Goal: Answer question/provide support: Answer question/provide support

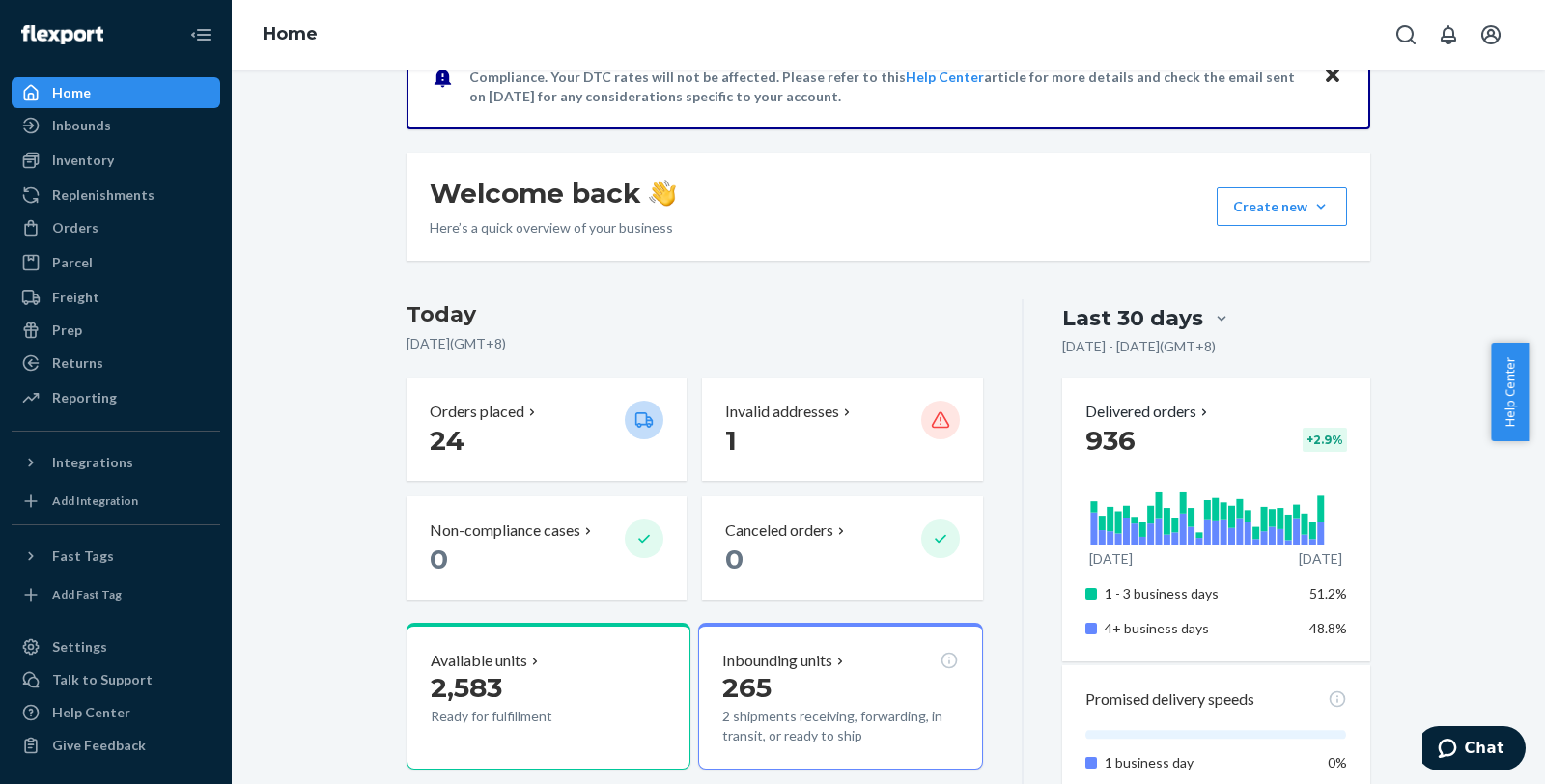
scroll to position [214, 0]
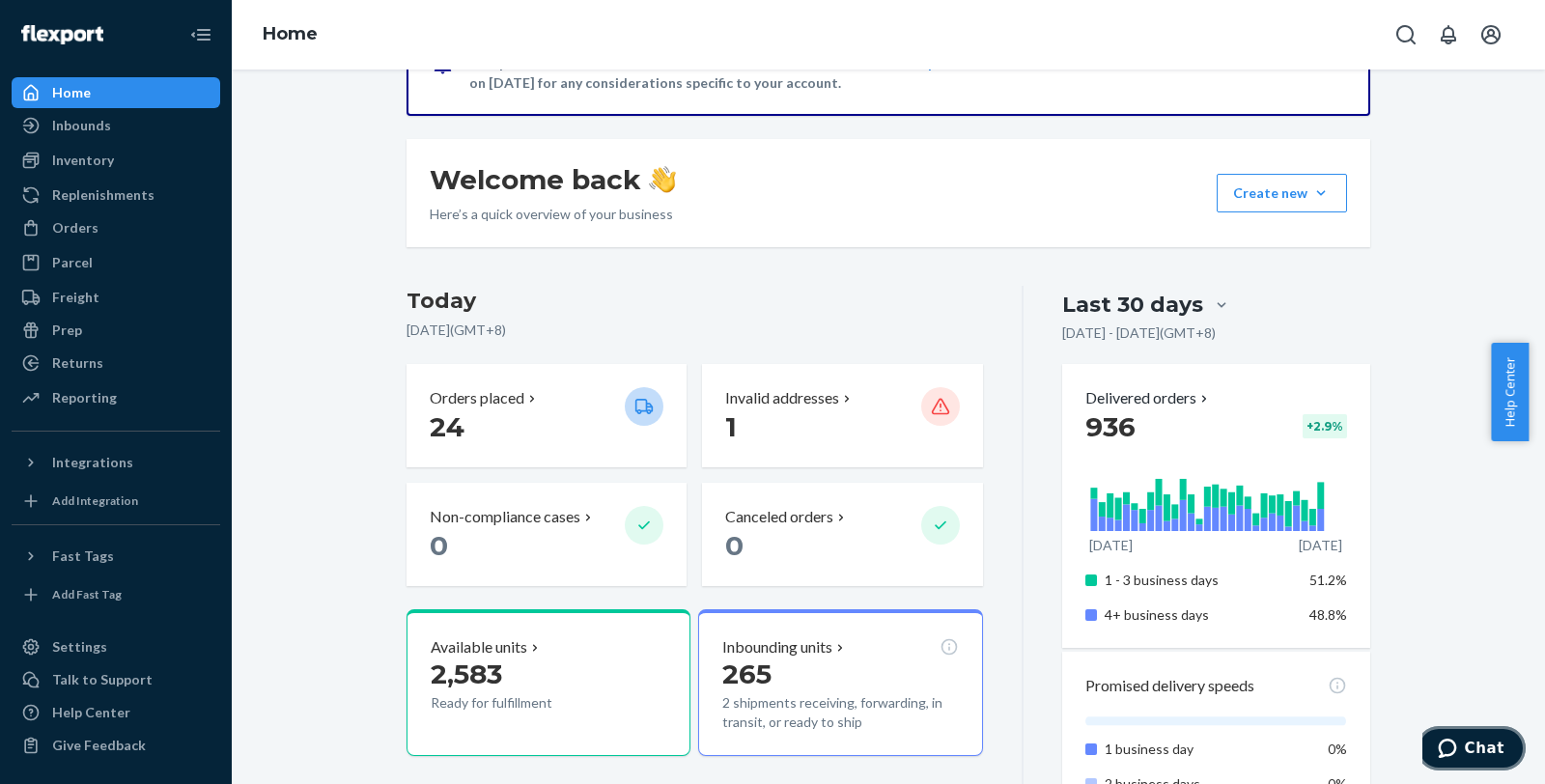
click at [1453, 751] on icon "Chat" at bounding box center [1447, 748] width 19 height 19
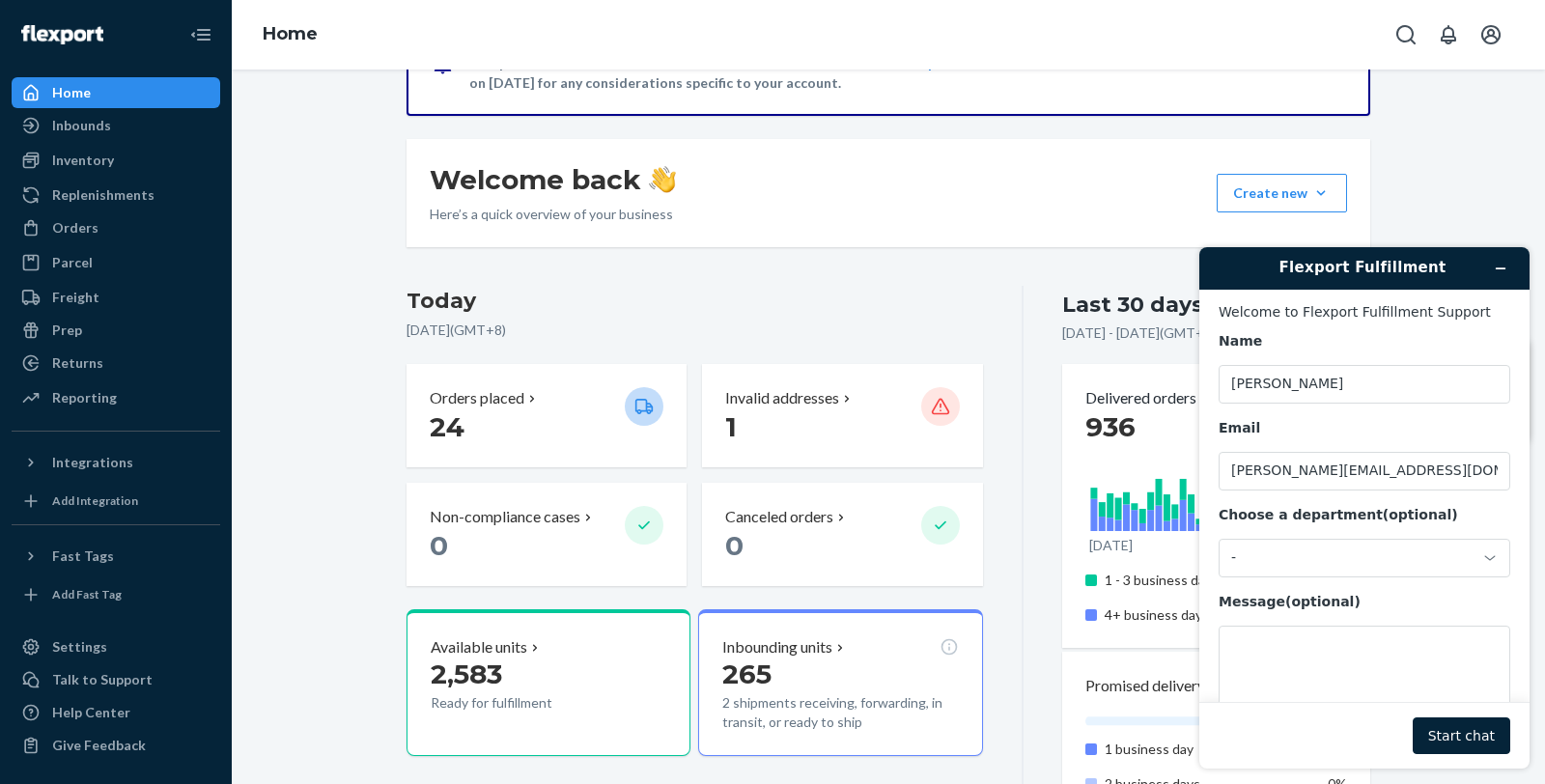
scroll to position [0, 0]
click at [1362, 674] on textarea "Message (optional)" at bounding box center [1364, 680] width 292 height 108
paste textarea "95837"
type textarea "FF up for the screen protector for order 95837"
click at [1437, 730] on button "Start chat" at bounding box center [1461, 736] width 98 height 37
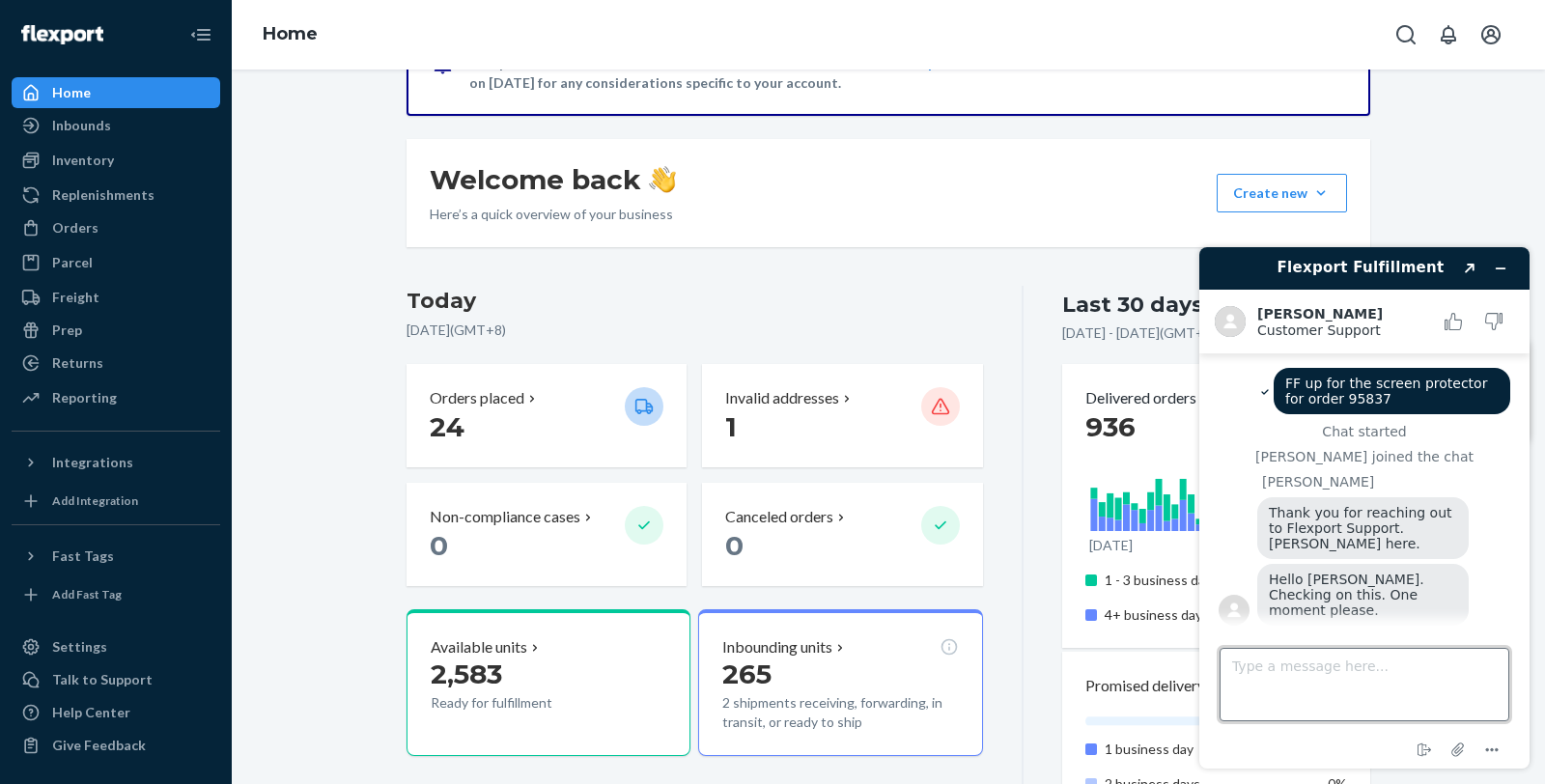
click at [1396, 669] on textarea "Type a message here..." at bounding box center [1364, 685] width 290 height 73
type textarea "thanks"
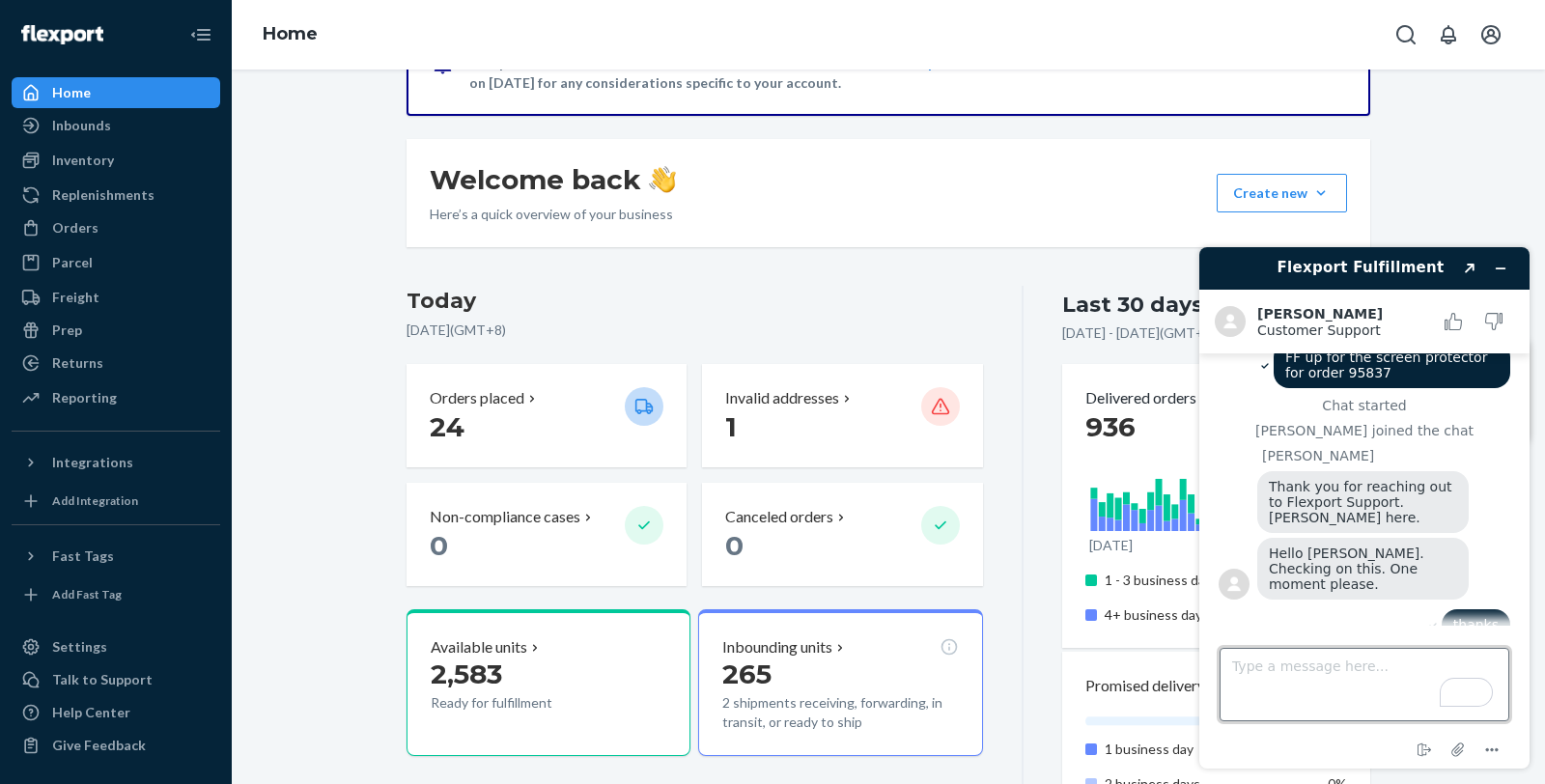
scroll to position [194, 0]
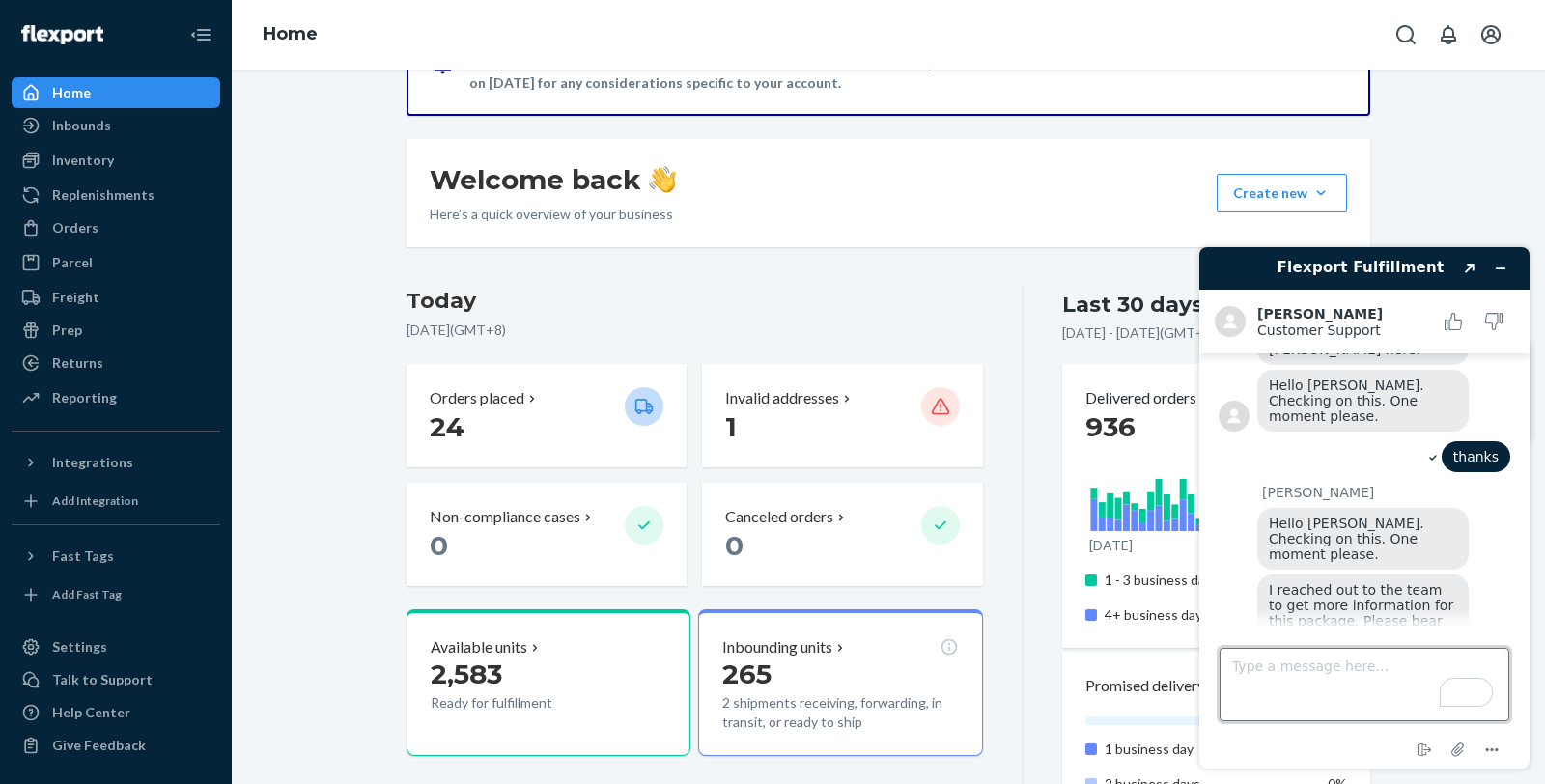
click at [1369, 681] on textarea "Type a message here..." at bounding box center [1364, 685] width 290 height 73
type textarea "thanks"
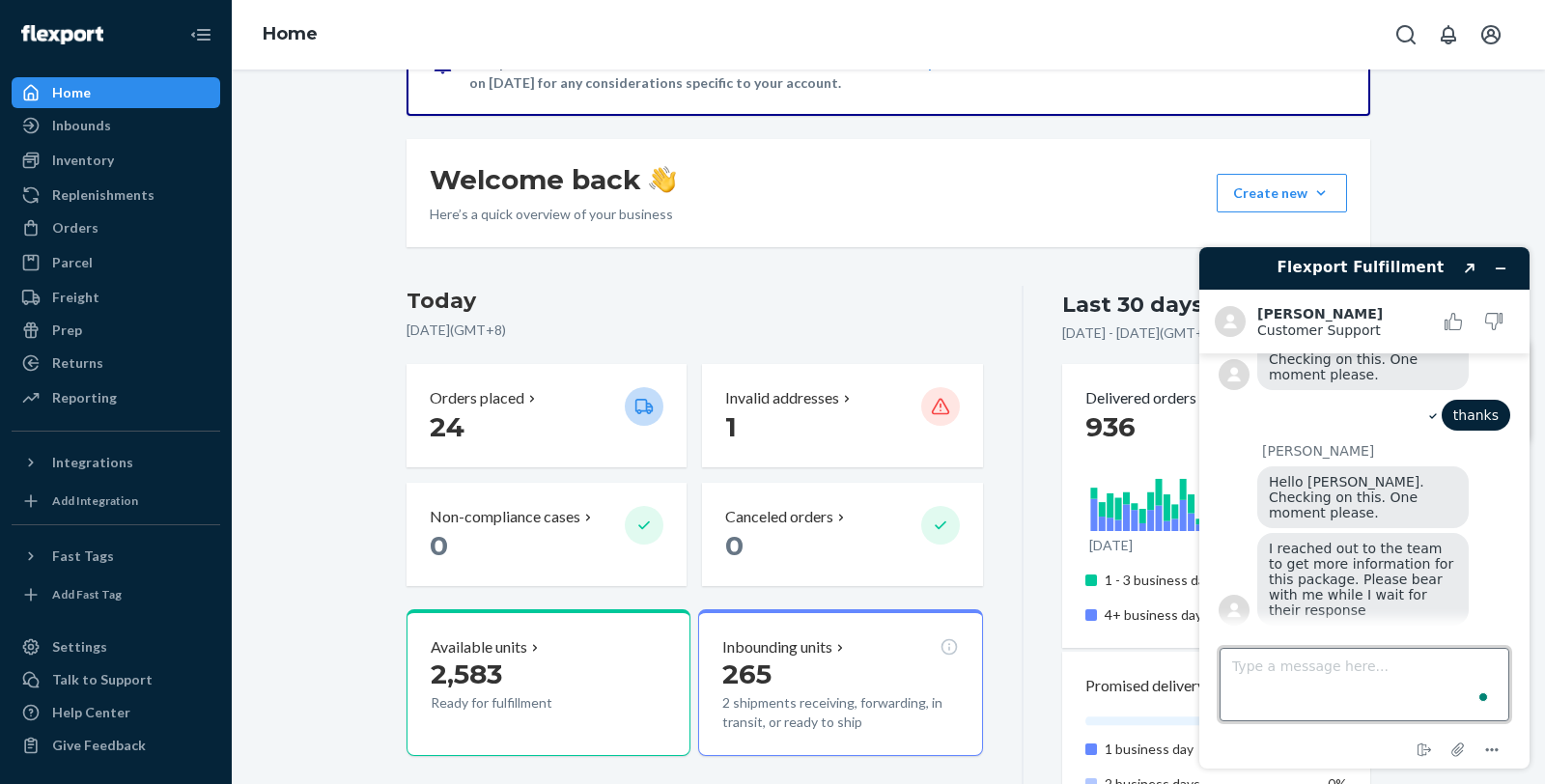
scroll to position [235, 0]
type textarea "okay"
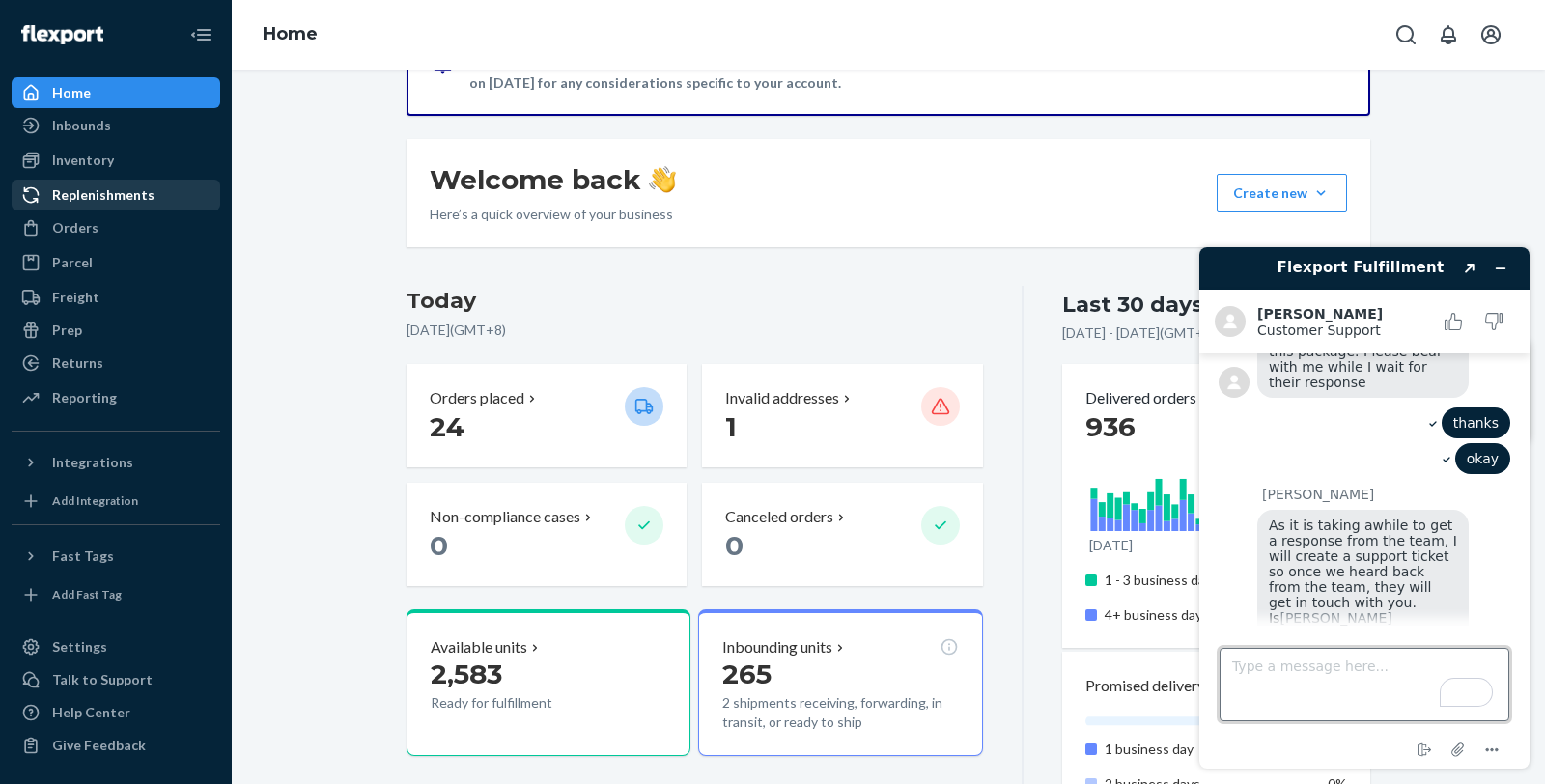
scroll to position [467, 0]
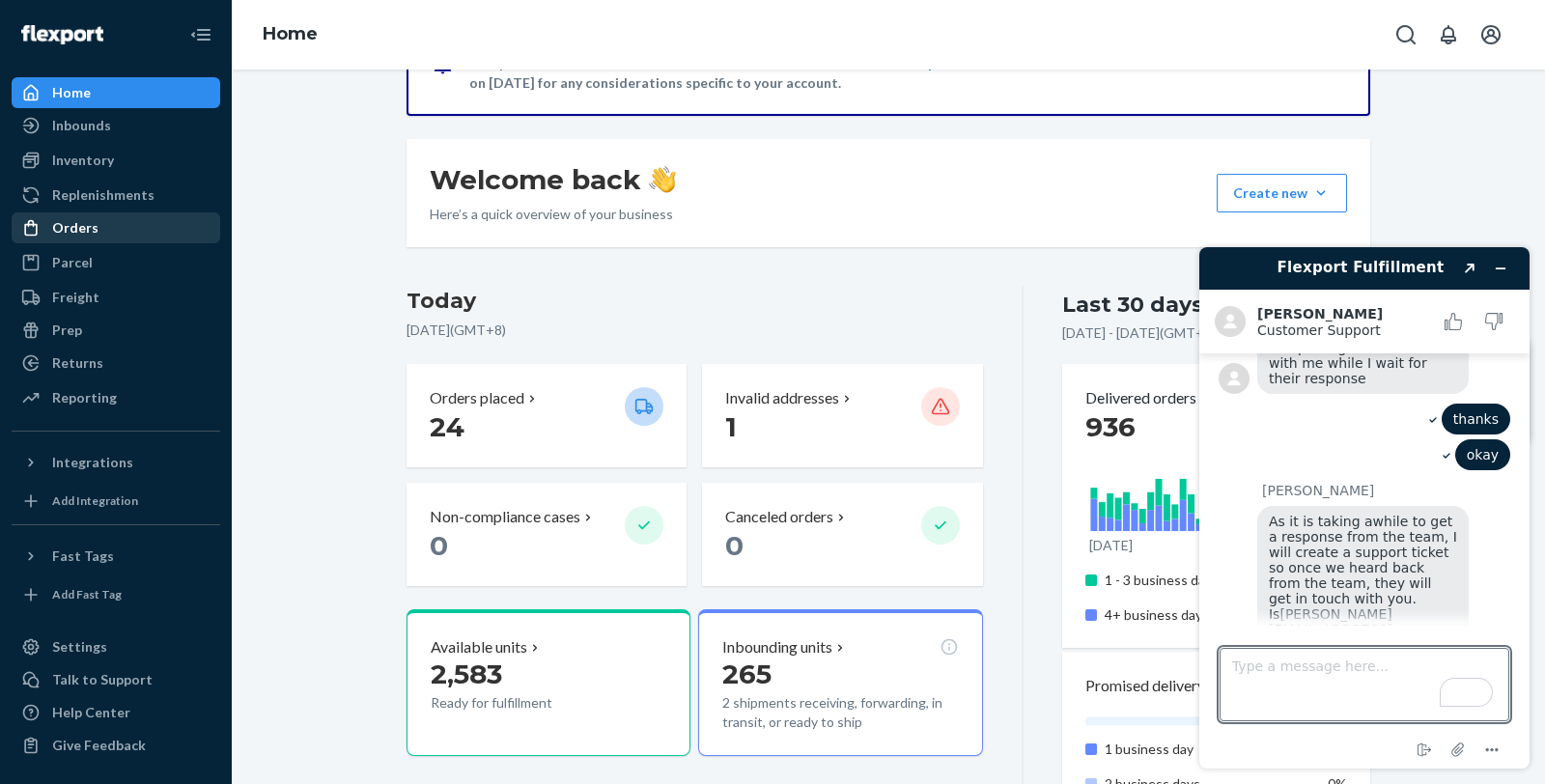
click at [79, 224] on div "Orders" at bounding box center [75, 228] width 46 height 19
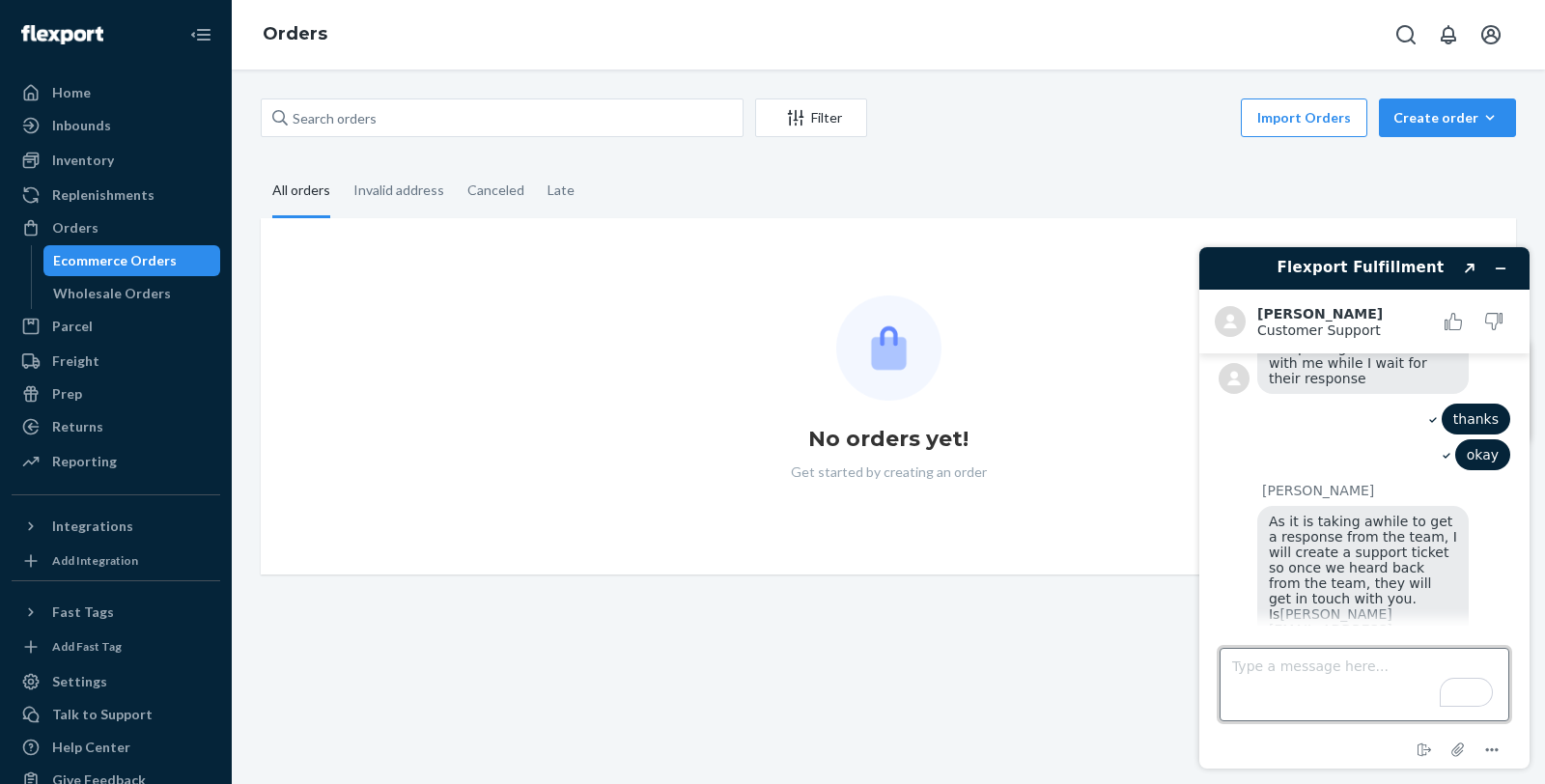
click at [1441, 677] on textarea "Type a message here..." at bounding box center [1364, 685] width 290 height 73
type textarea "Yes."
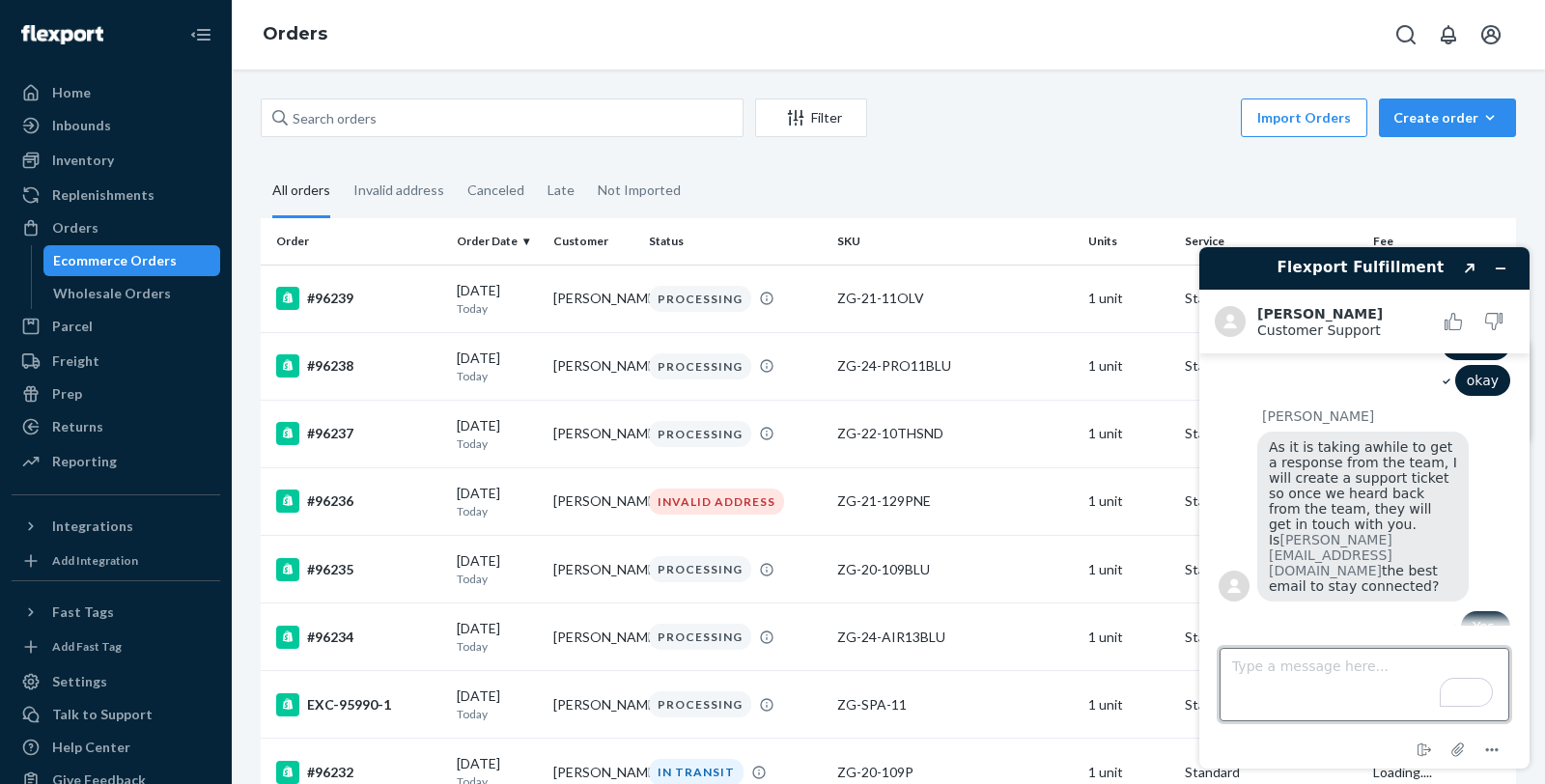
scroll to position [504, 0]
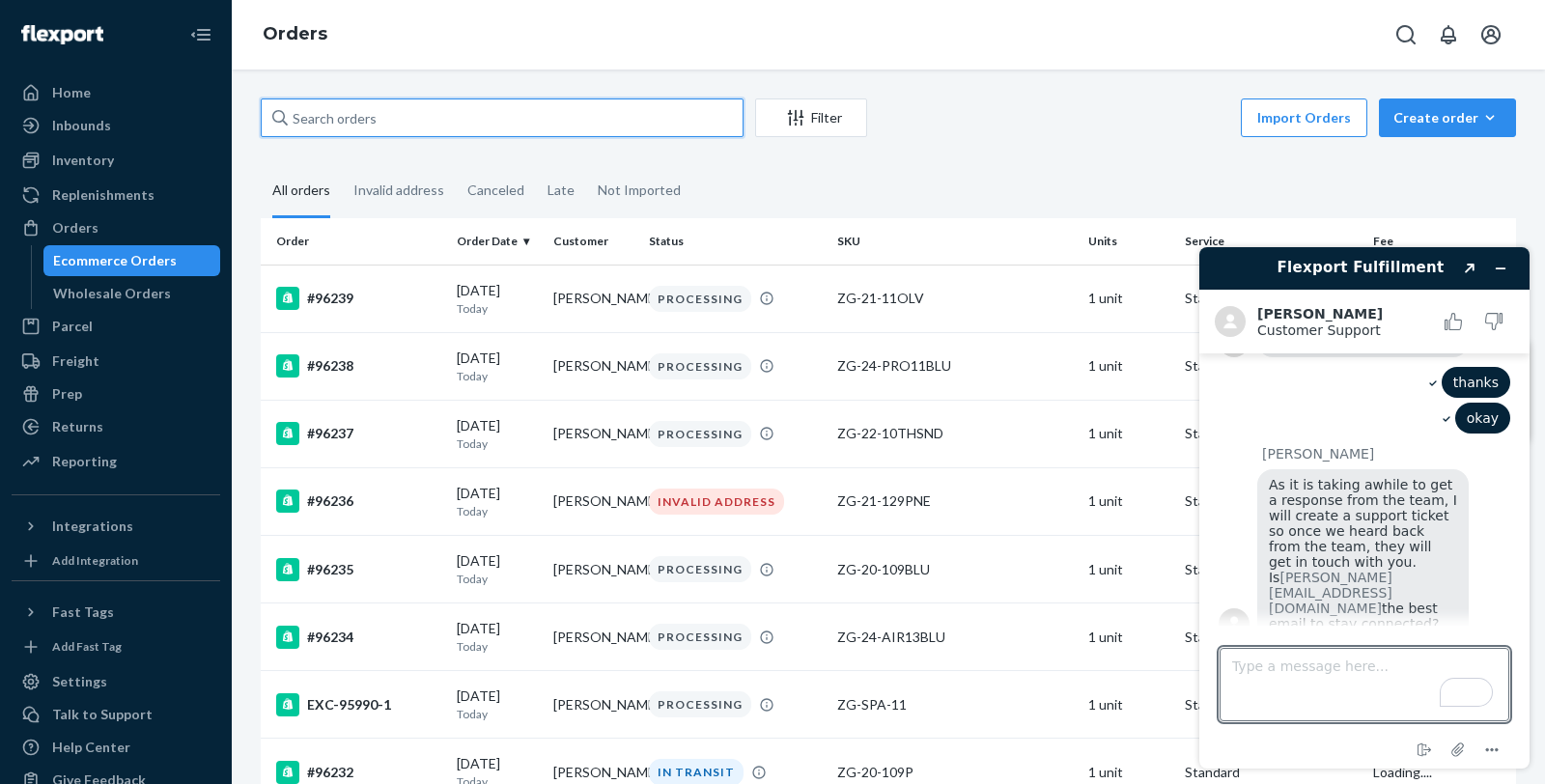
click at [423, 118] on input "text" at bounding box center [502, 118] width 483 height 39
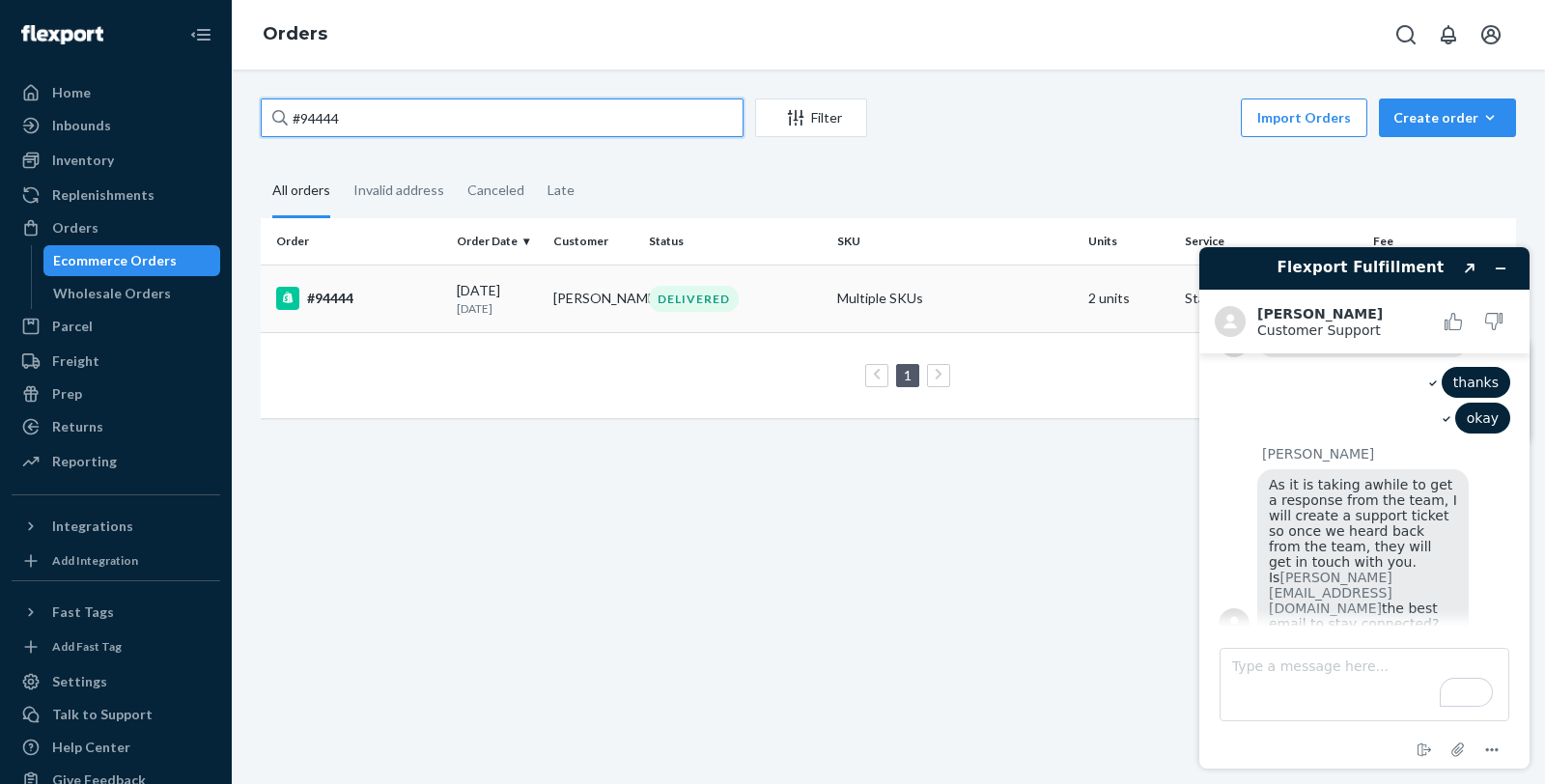
type input "#94444"
click at [363, 305] on div "#94444" at bounding box center [358, 298] width 165 height 23
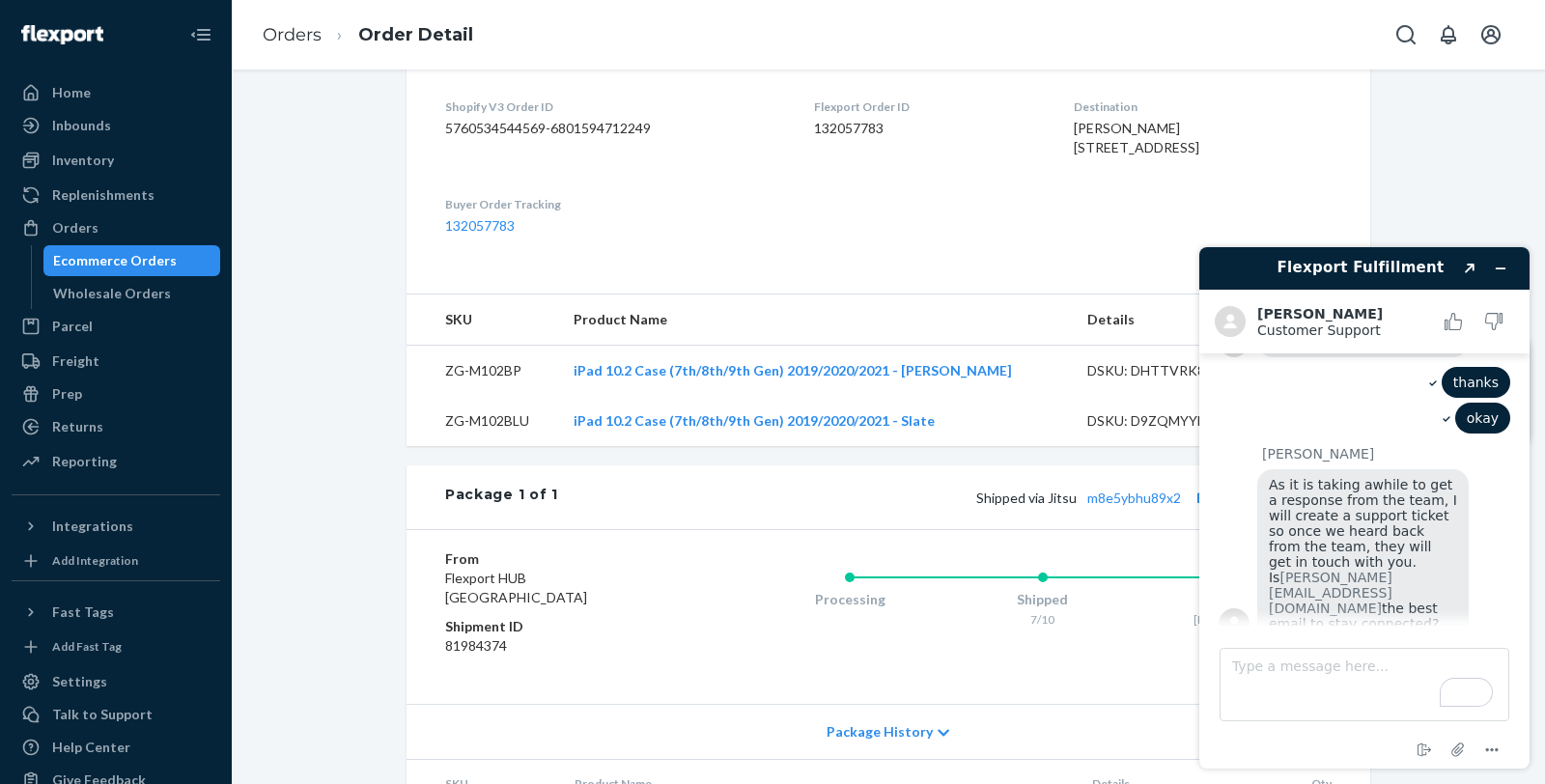
scroll to position [536, 0]
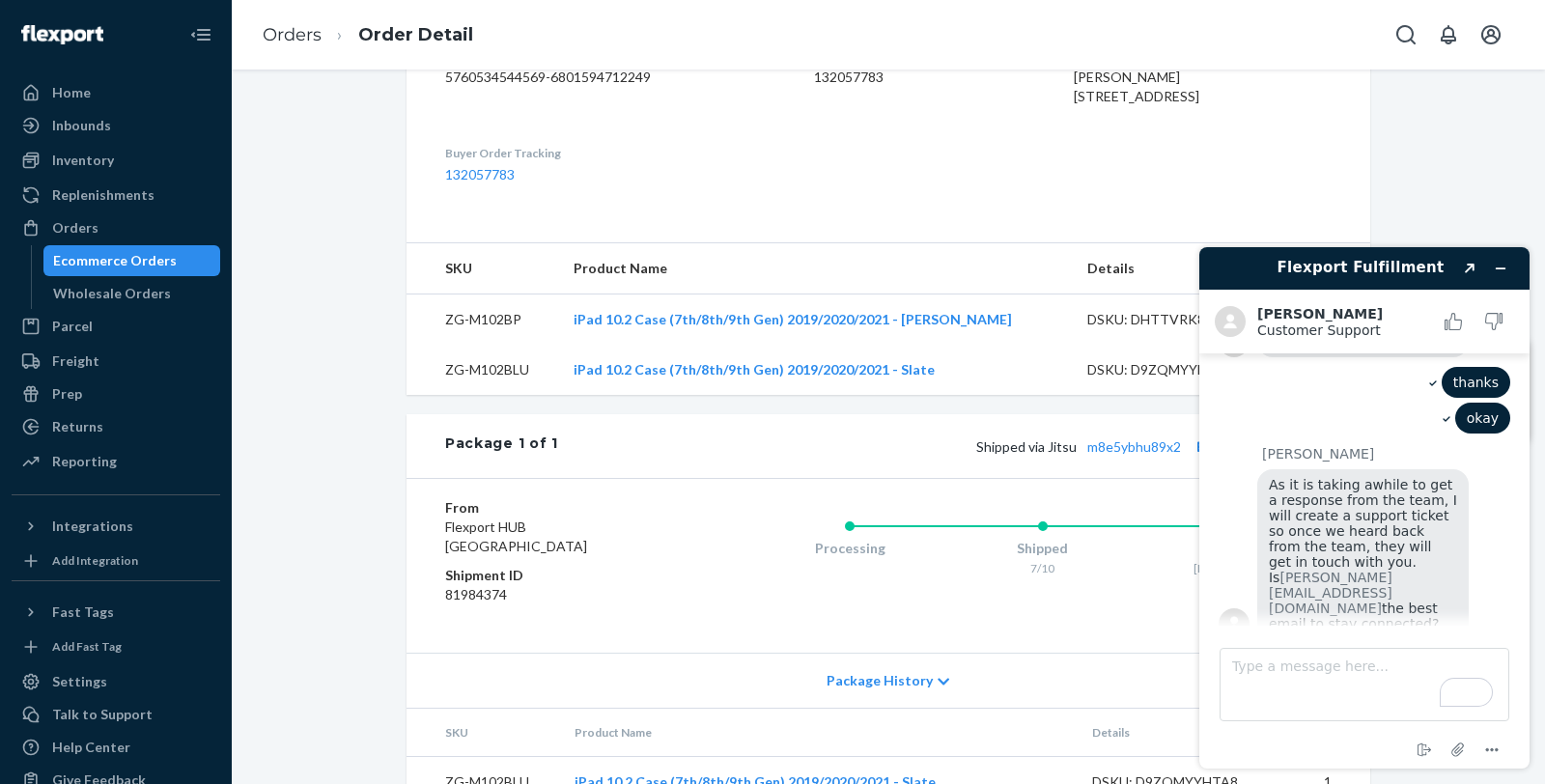
click at [1123, 459] on div "Shipped via Jitsu m8e5ybhu89x2 2 SKUs 2 Units" at bounding box center [944, 446] width 773 height 25
click at [1126, 455] on link "m8e5ybhu89x2" at bounding box center [1134, 446] width 94 height 16
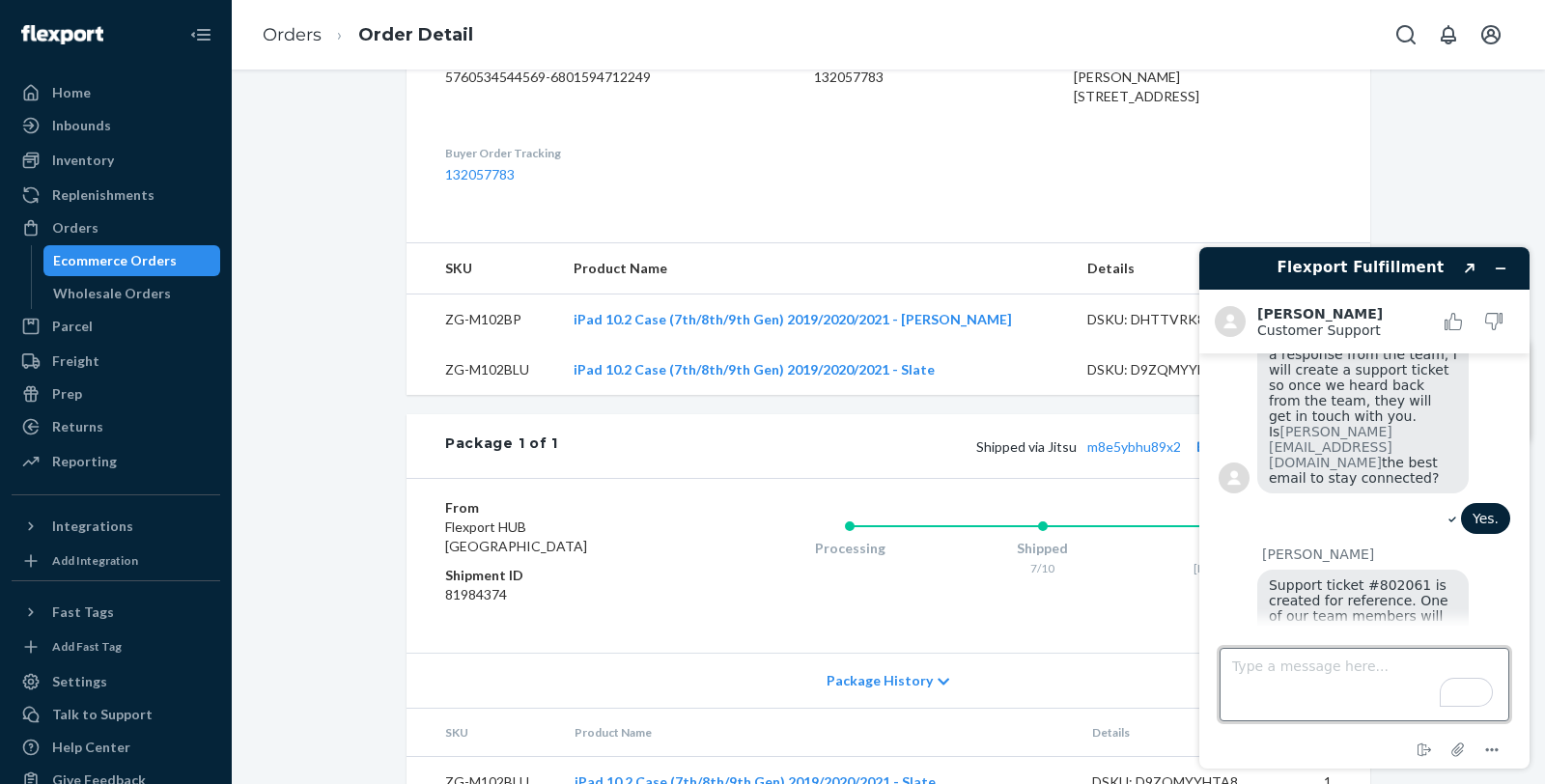
click at [1334, 691] on textarea "Type a message here..." at bounding box center [1364, 685] width 290 height 73
type textarea "thanks. That's all."
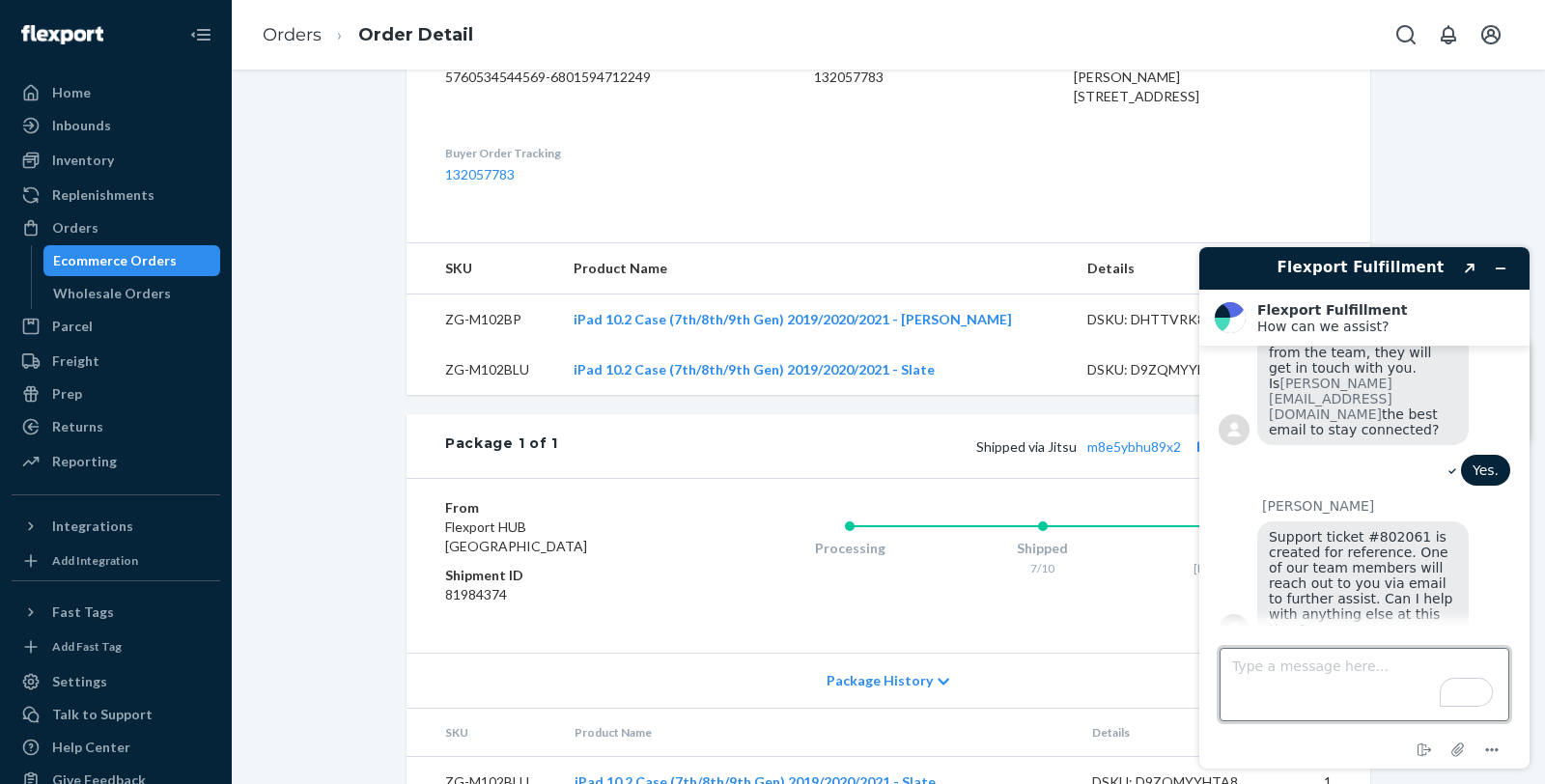
scroll to position [885, 0]
